Goal: Check status

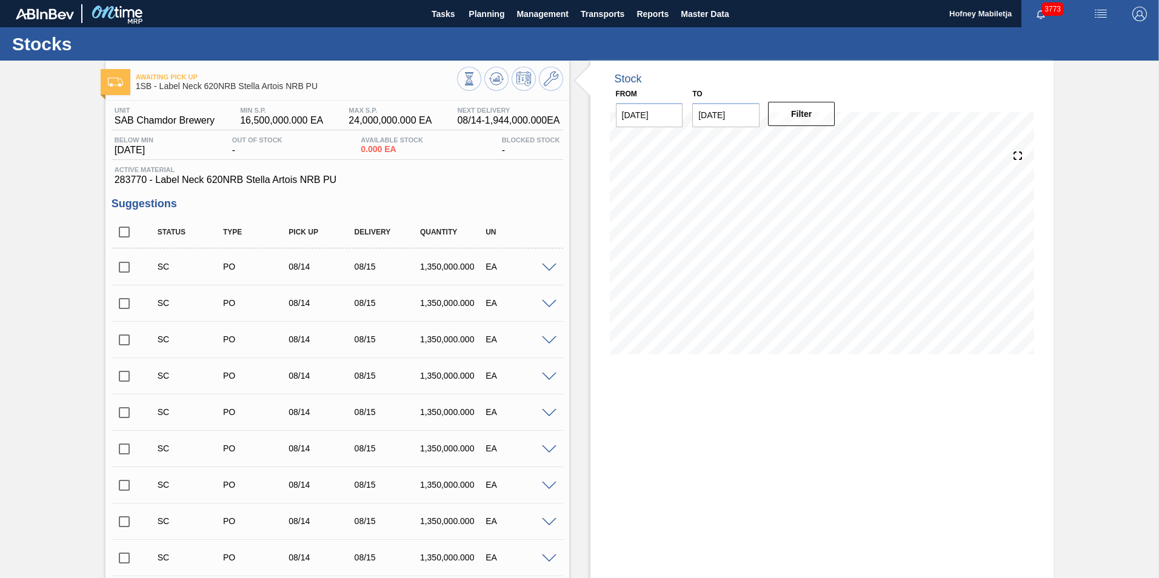
scroll to position [461, 0]
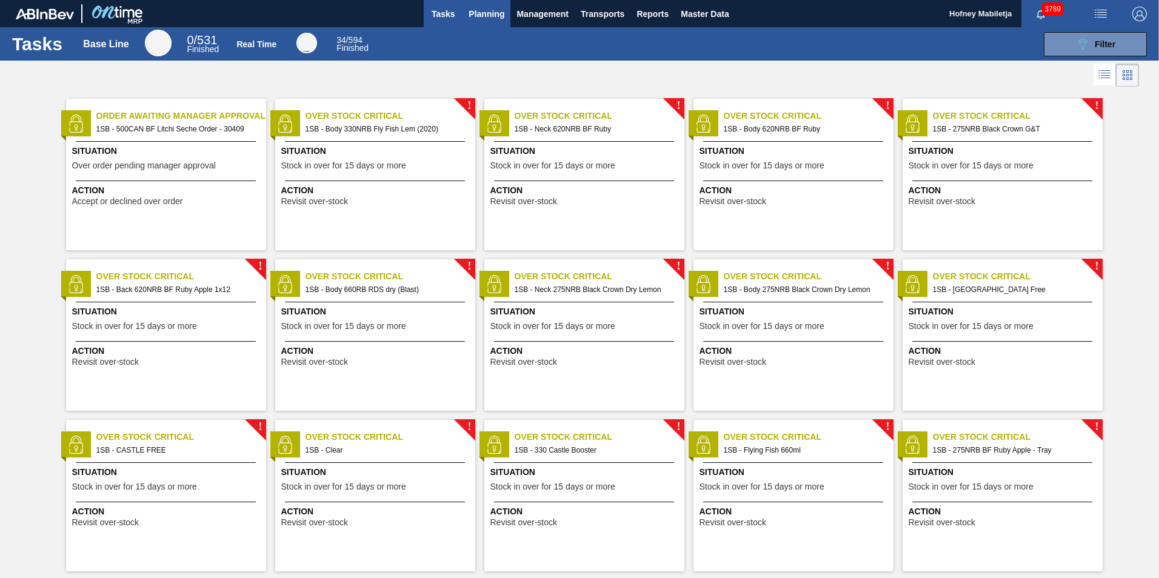
click at [489, 16] on span "Planning" at bounding box center [487, 14] width 36 height 15
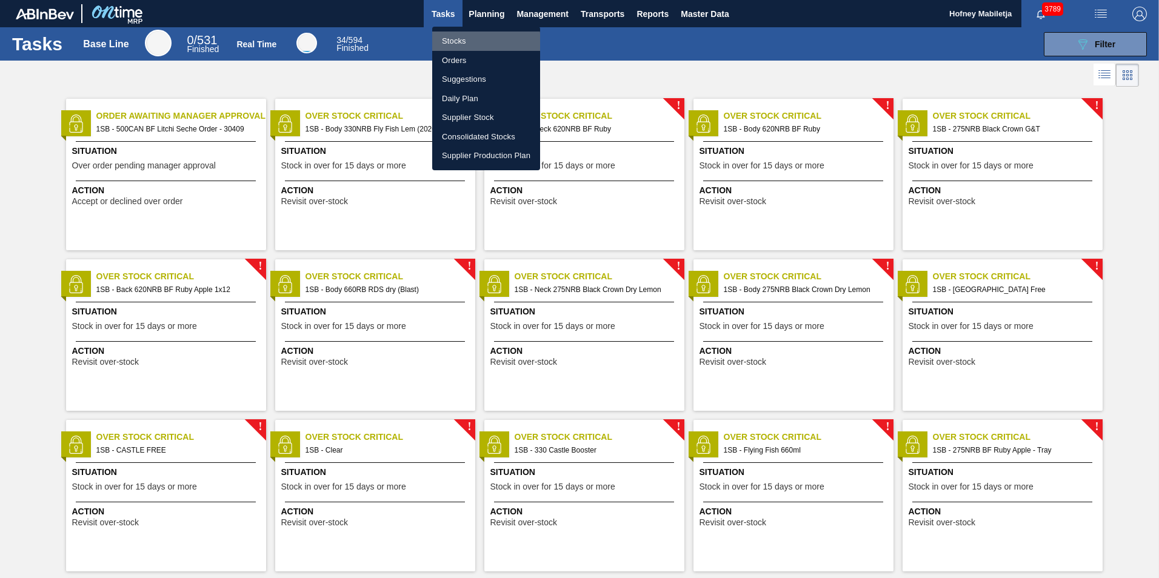
click at [458, 43] on li "Stocks" at bounding box center [486, 41] width 108 height 19
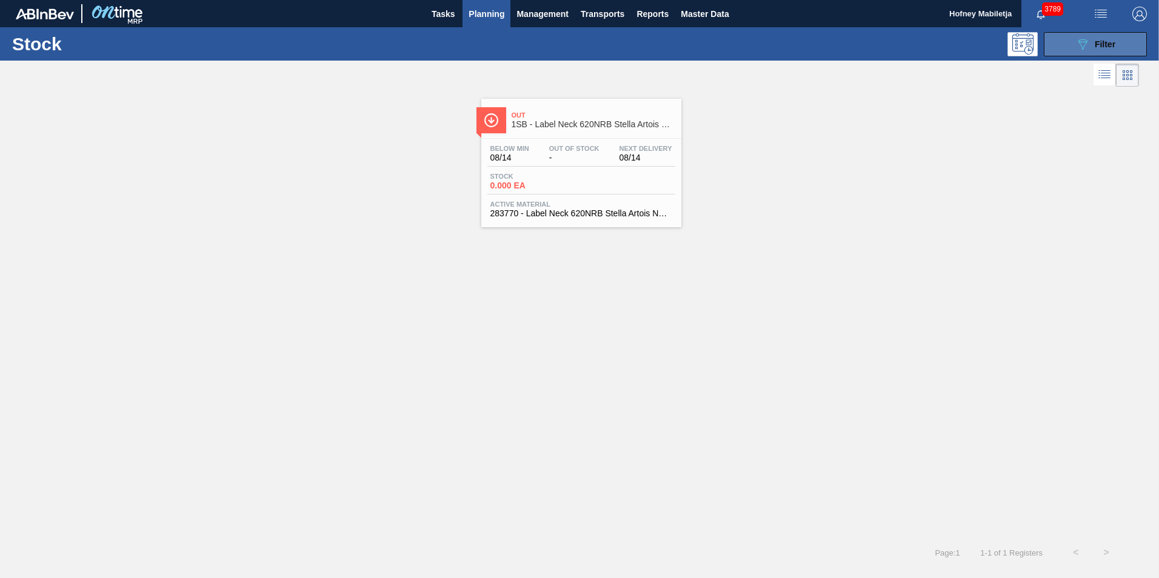
click at [1128, 39] on button "089F7B8B-B2A5-4AFE-B5C0-19BA573D28AC Filter" at bounding box center [1095, 44] width 103 height 24
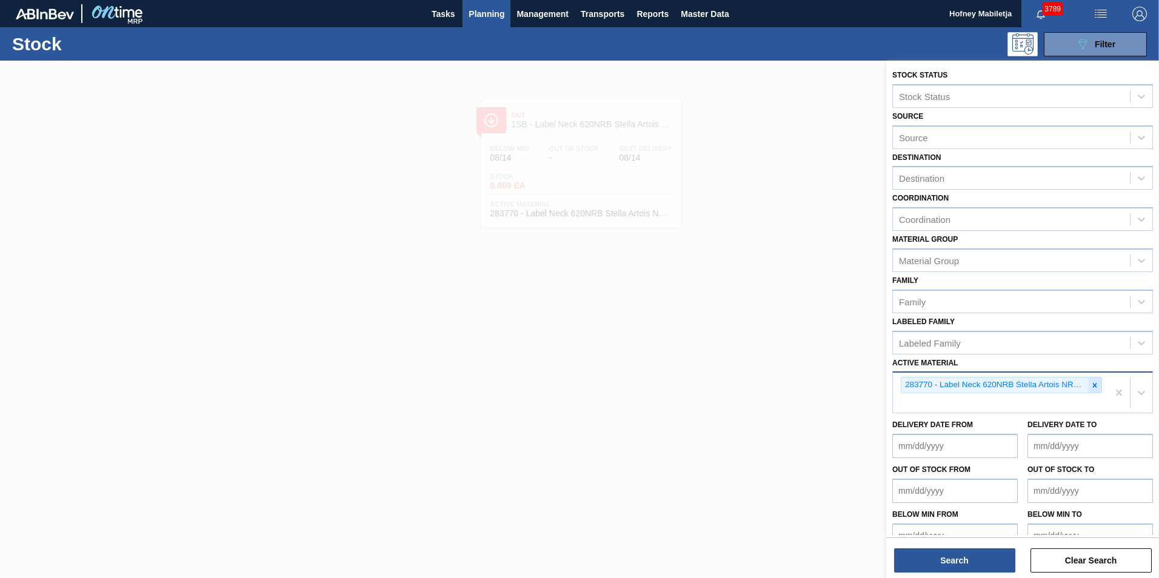
click at [1093, 384] on icon at bounding box center [1095, 385] width 4 height 4
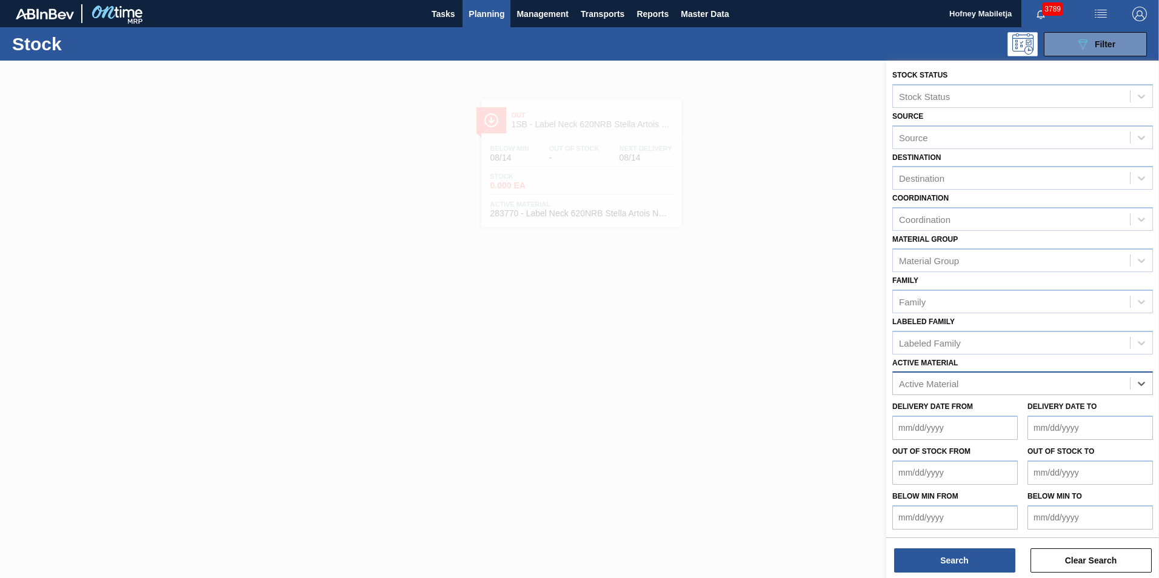
paste Material "193319"
type Material "193319"
click at [965, 415] on div "193319 - Crown T/O Flying Fish" at bounding box center [1022, 414] width 261 height 22
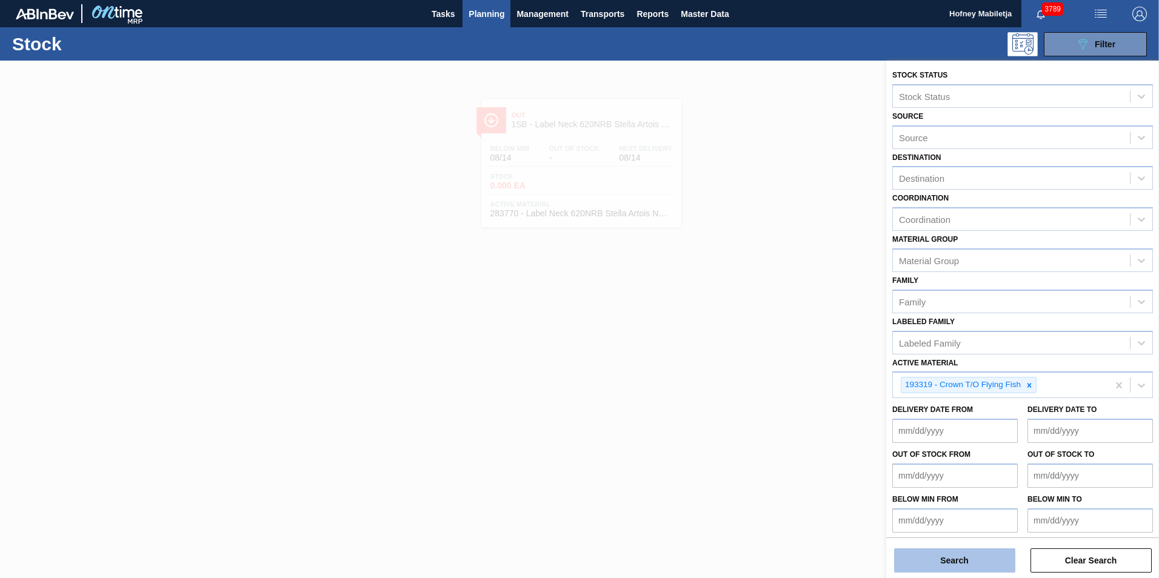
click at [968, 555] on button "Search" at bounding box center [954, 561] width 121 height 24
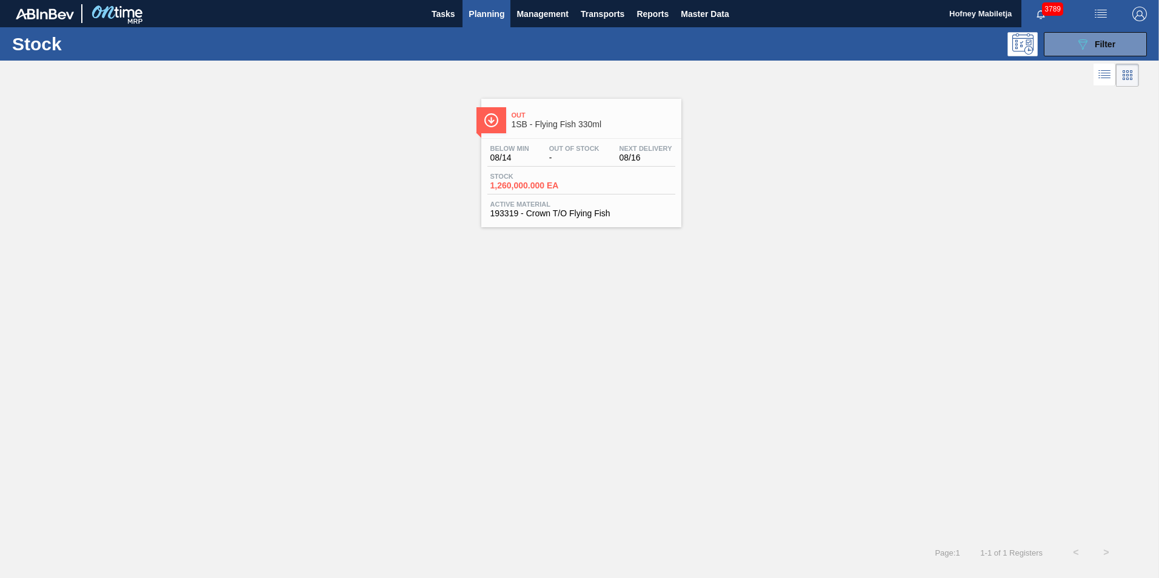
click at [598, 193] on div "Stock 1,260,000.000 EA" at bounding box center [581, 184] width 188 height 22
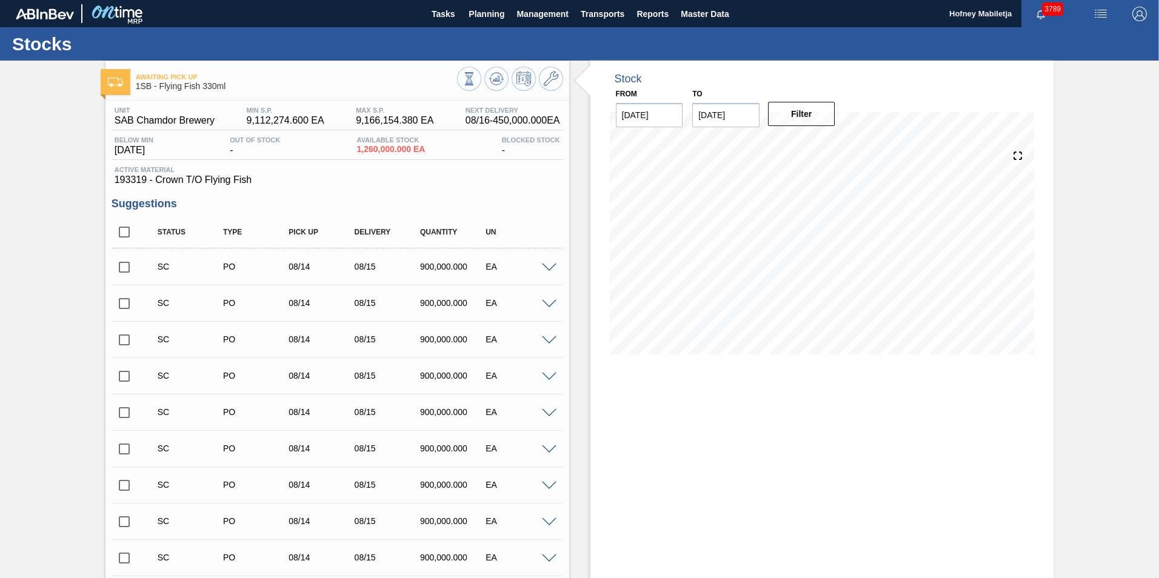
scroll to position [61, 0]
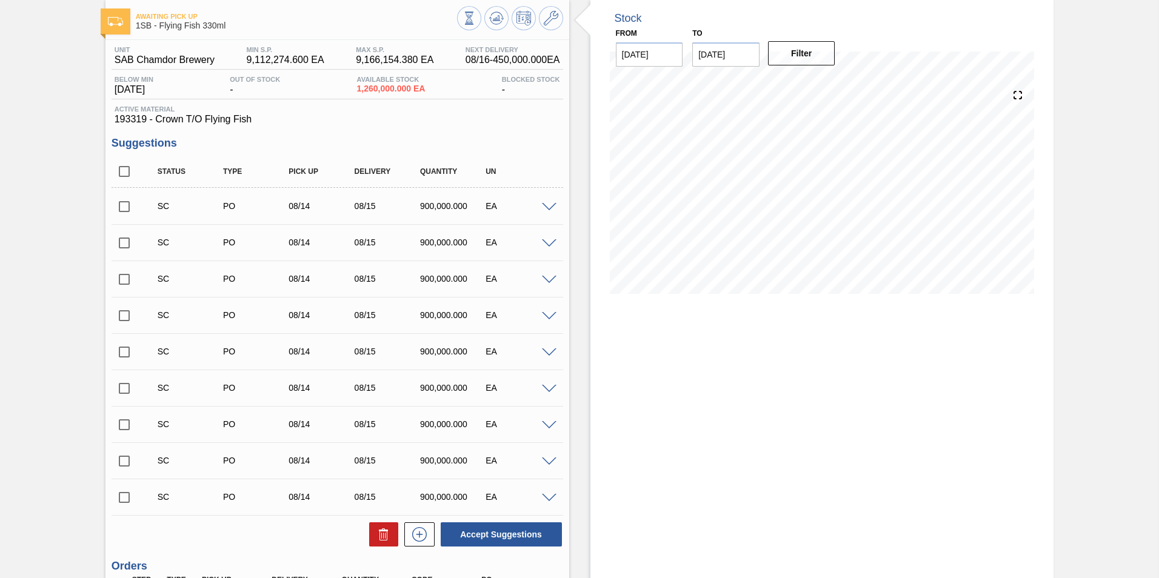
click at [123, 209] on input "checkbox" at bounding box center [124, 206] width 25 height 25
click at [550, 205] on span at bounding box center [549, 207] width 15 height 9
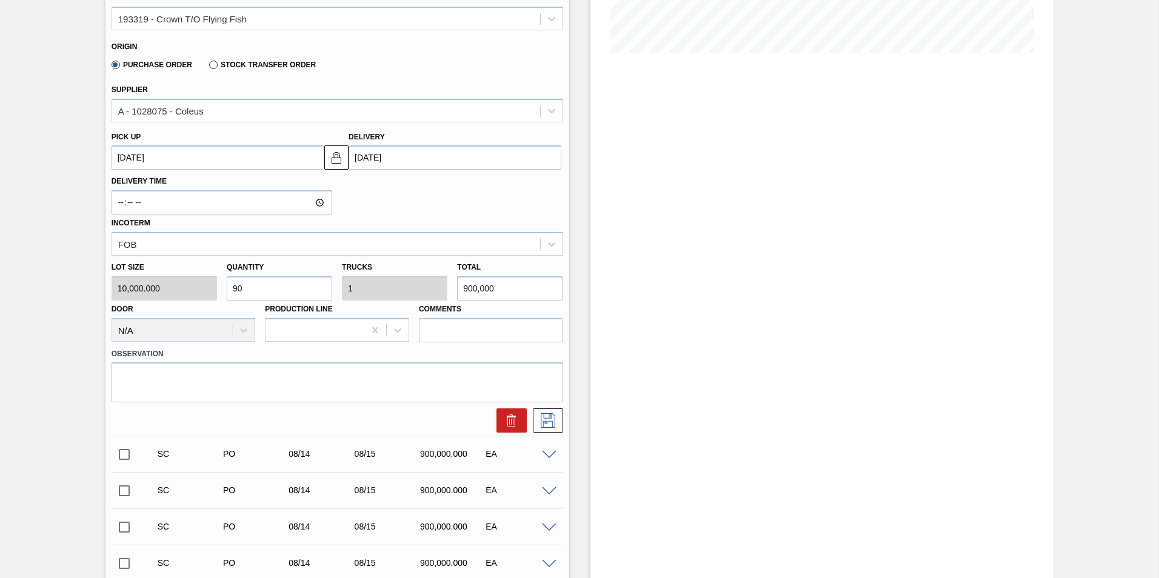
scroll to position [303, 0]
click at [417, 152] on input "[DATE]" at bounding box center [455, 156] width 213 height 24
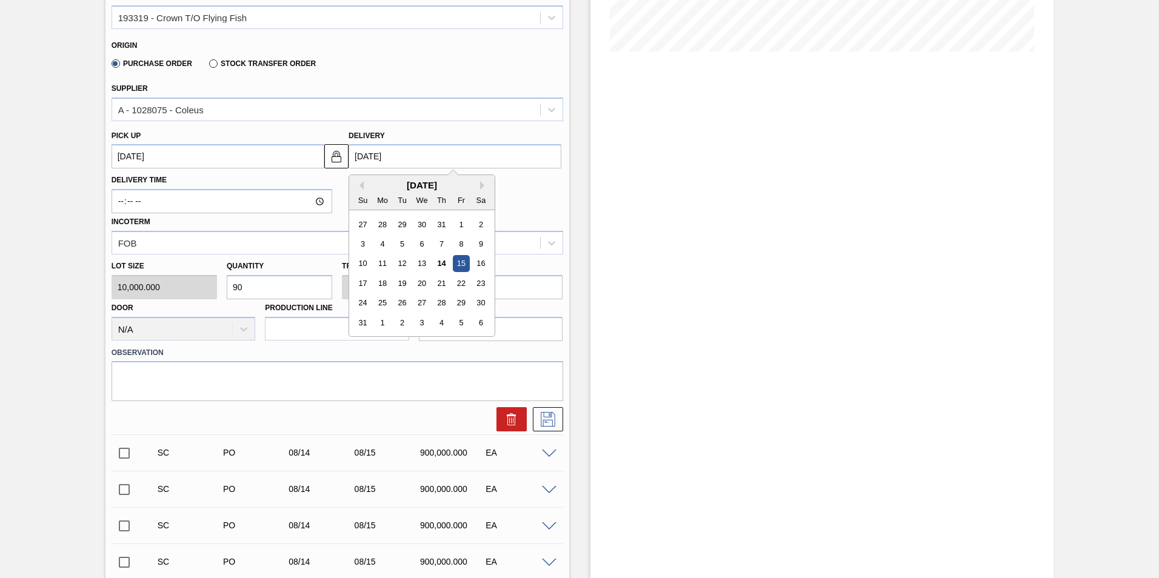
click at [457, 265] on div "15" at bounding box center [461, 264] width 16 height 16
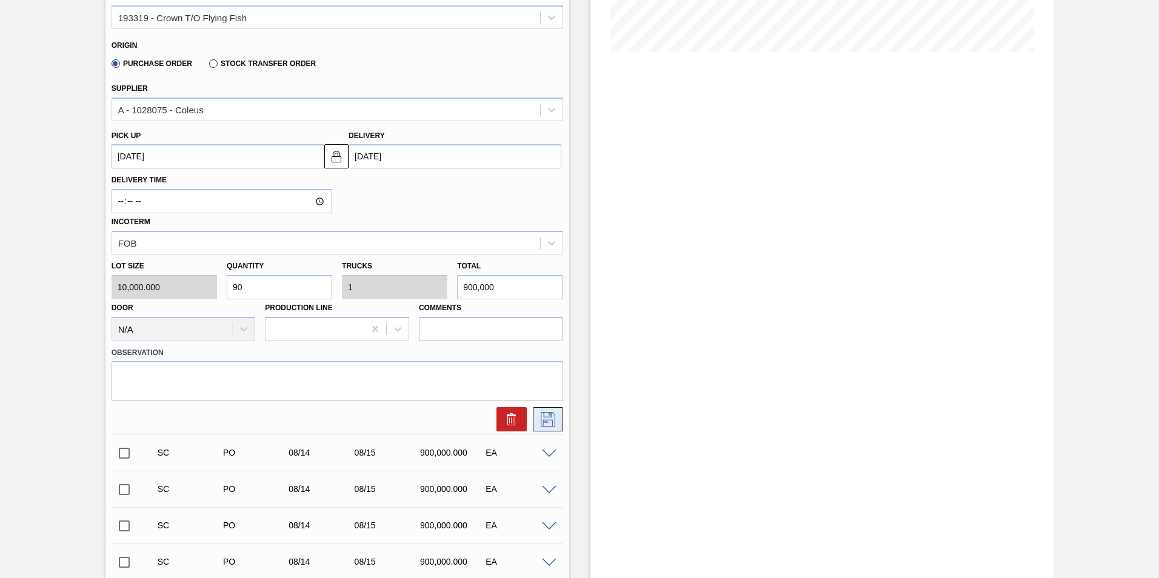
click at [550, 421] on icon at bounding box center [548, 419] width 15 height 15
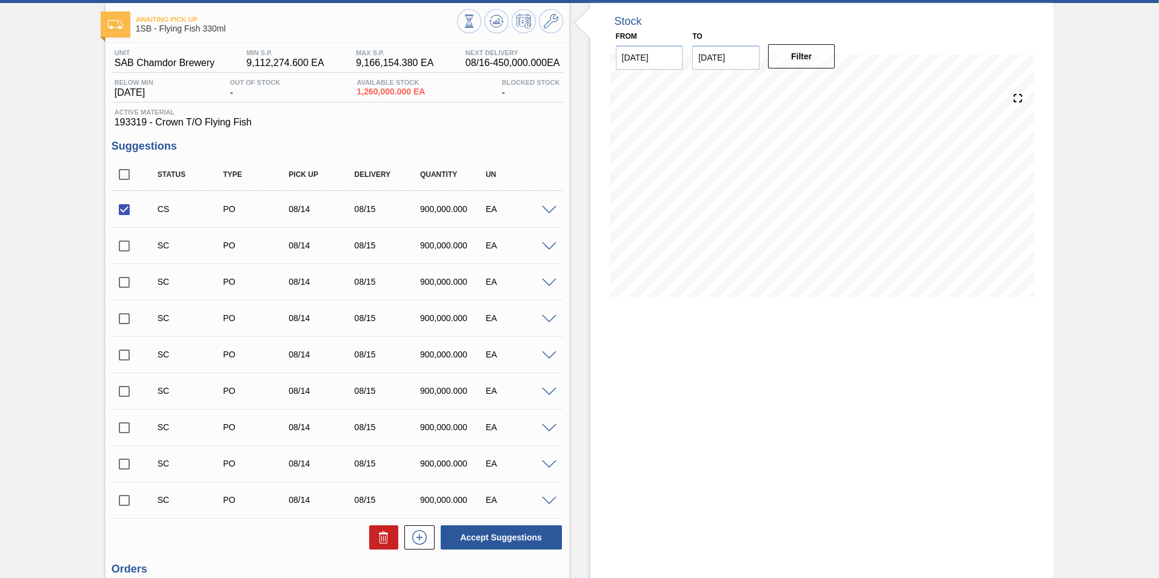
scroll to position [182, 0]
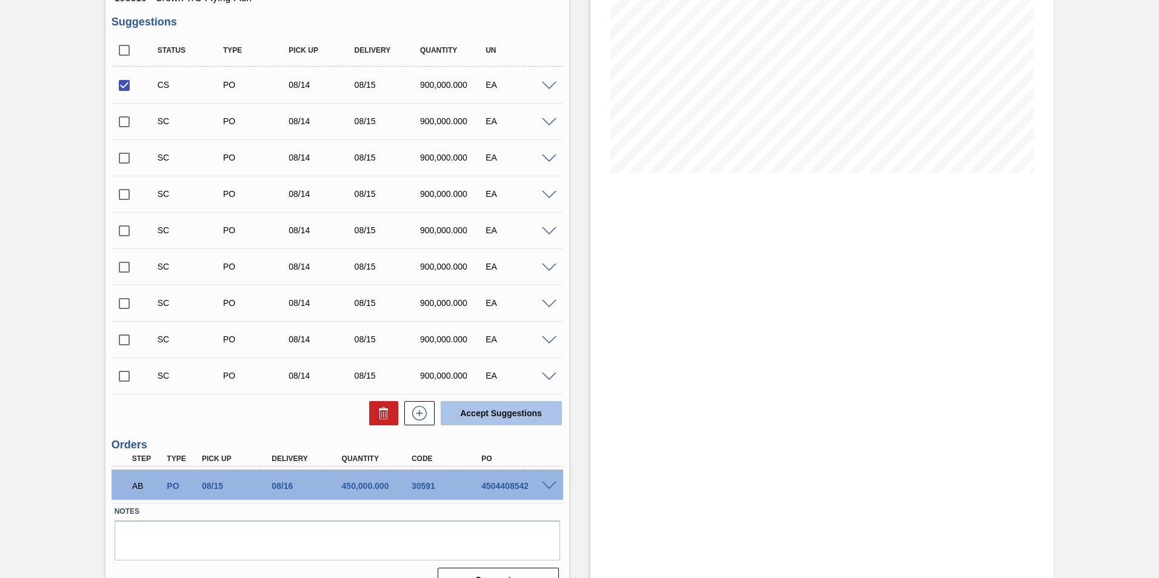
click at [506, 412] on button "Accept Suggestions" at bounding box center [501, 413] width 121 height 24
checkbox input "false"
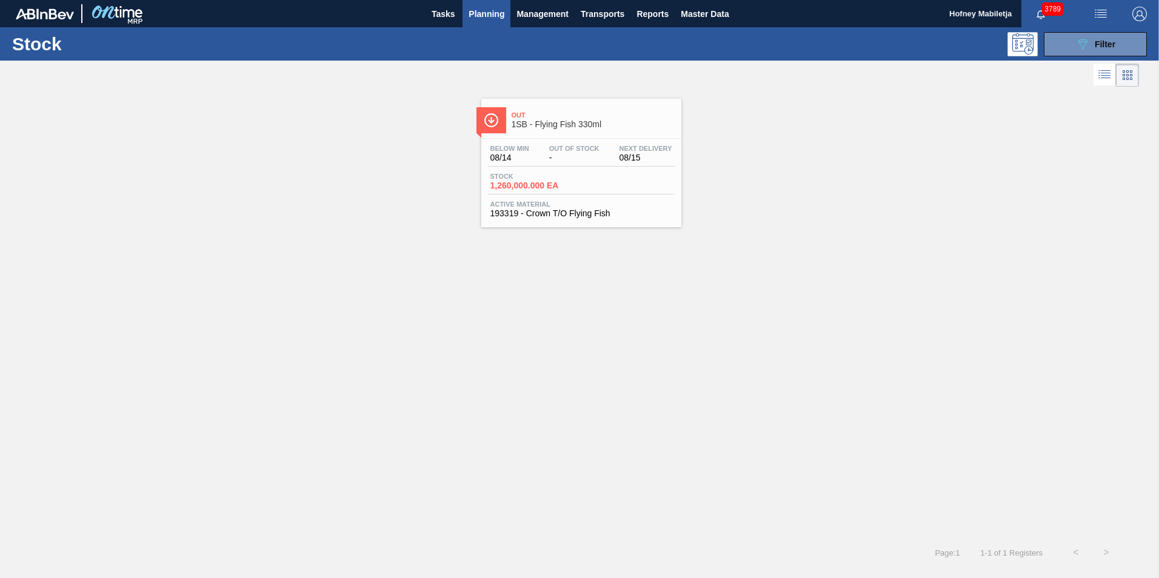
click at [601, 165] on div "Below Min 08/14 Out Of Stock - Next Delivery 08/15" at bounding box center [581, 156] width 188 height 22
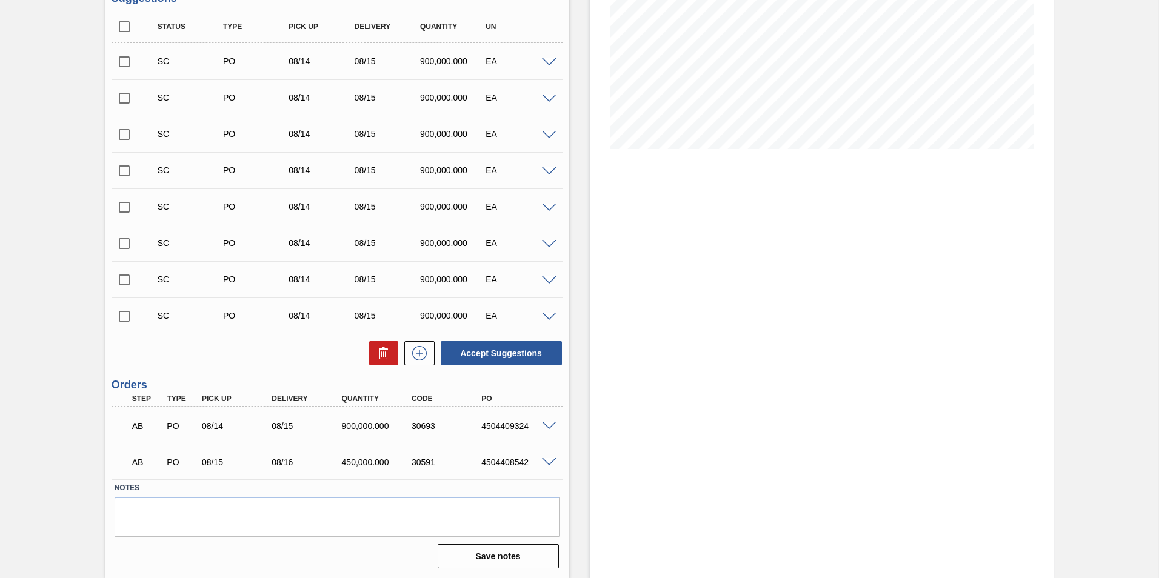
scroll to position [206, 0]
